Goal: Information Seeking & Learning: Compare options

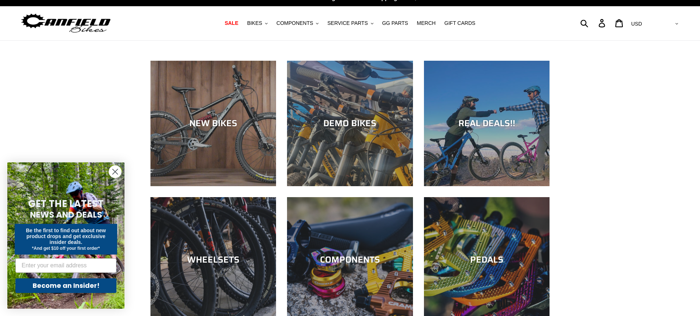
scroll to position [15, 0]
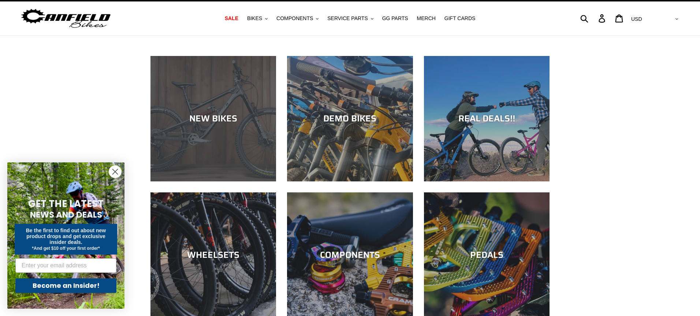
click at [206, 114] on div "NEW BIKES" at bounding box center [213, 119] width 126 height 11
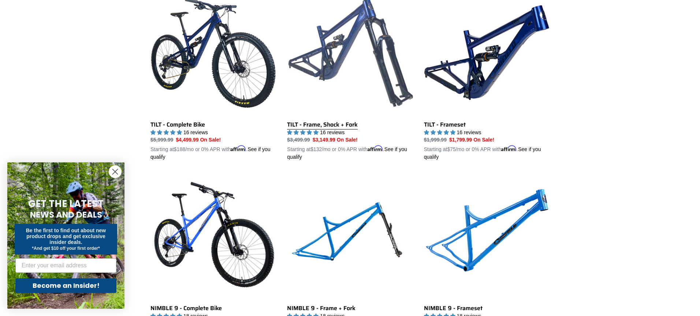
scroll to position [957, 0]
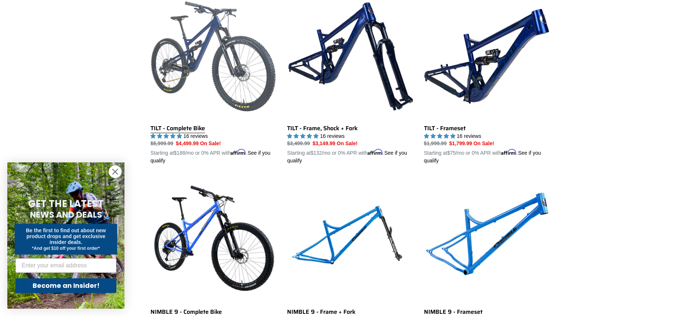
click at [202, 67] on link "TILT - Complete Bike" at bounding box center [213, 78] width 126 height 171
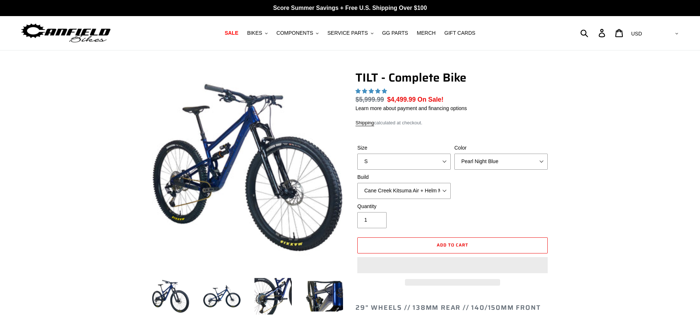
select select "highest-rating"
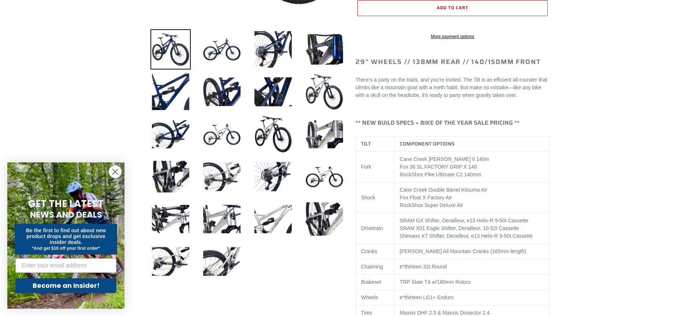
scroll to position [238, 0]
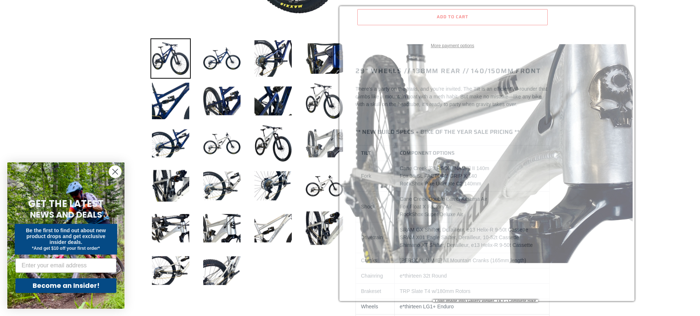
click at [331, 148] on img at bounding box center [324, 143] width 40 height 40
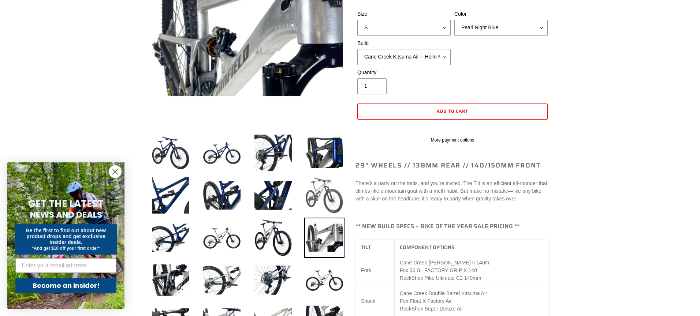
scroll to position [144, 0]
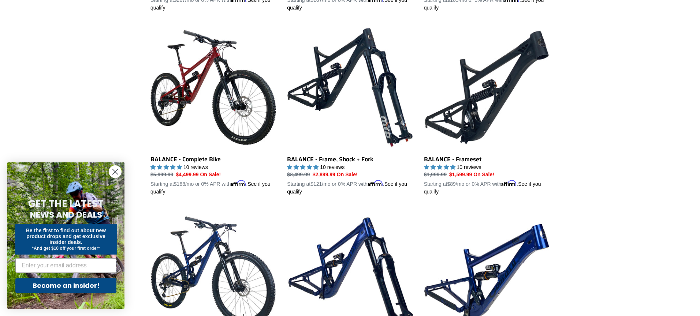
scroll to position [738, 0]
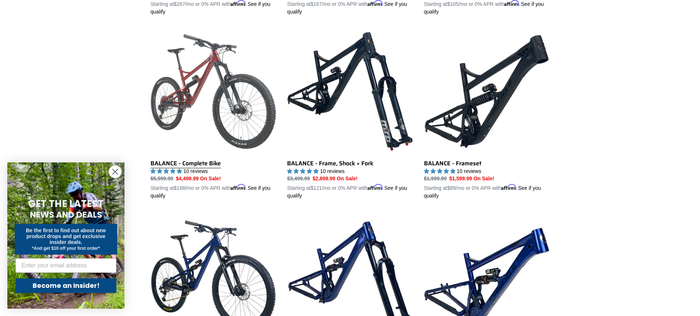
click at [216, 116] on link "BALANCE - Complete Bike" at bounding box center [213, 114] width 126 height 171
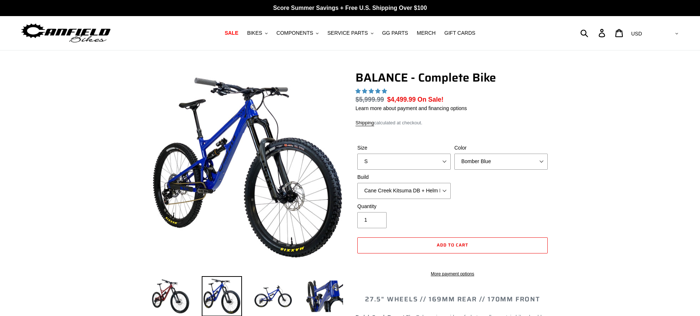
select select "highest-rating"
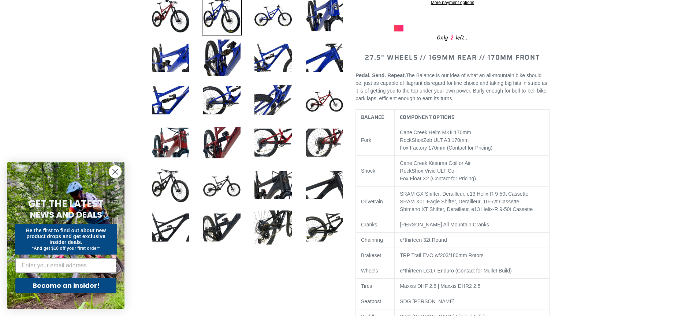
scroll to position [279, 0]
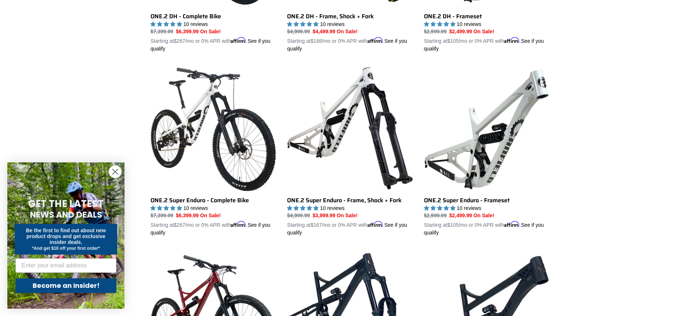
scroll to position [518, 0]
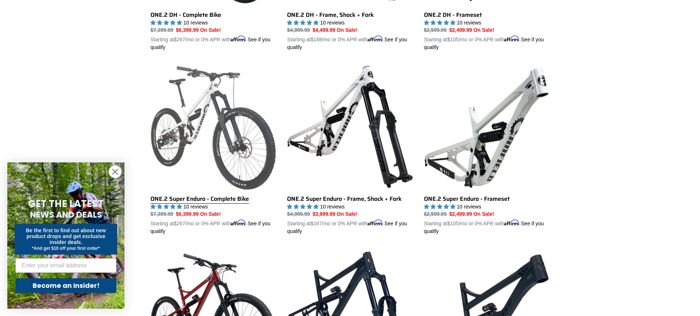
click at [211, 144] on link "ONE.2 Super Enduro - Complete Bike" at bounding box center [213, 149] width 126 height 171
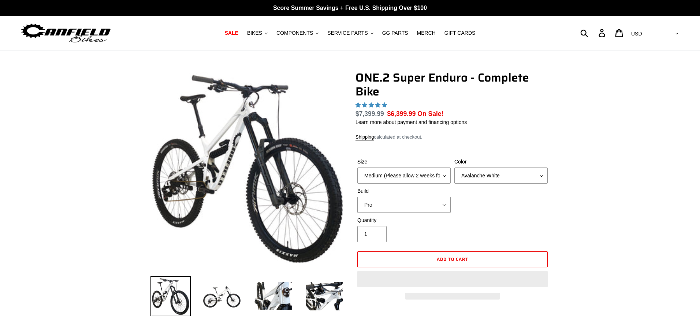
select select "highest-rating"
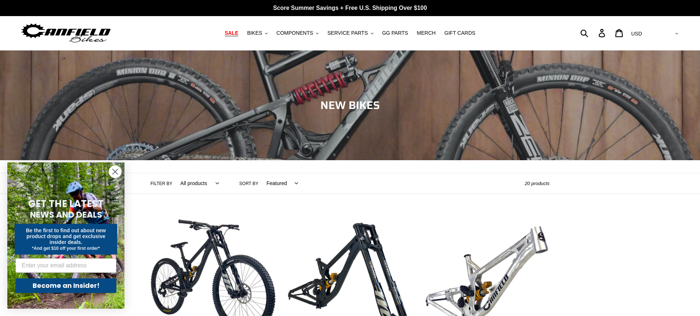
click at [231, 34] on span "SALE" at bounding box center [232, 33] width 14 height 6
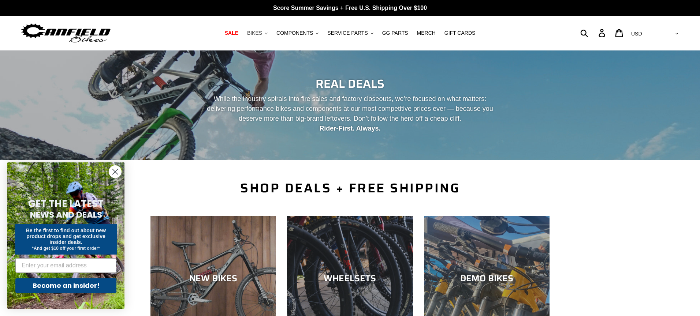
click at [259, 32] on span "BIKES" at bounding box center [254, 33] width 15 height 6
